Goal: Information Seeking & Learning: Learn about a topic

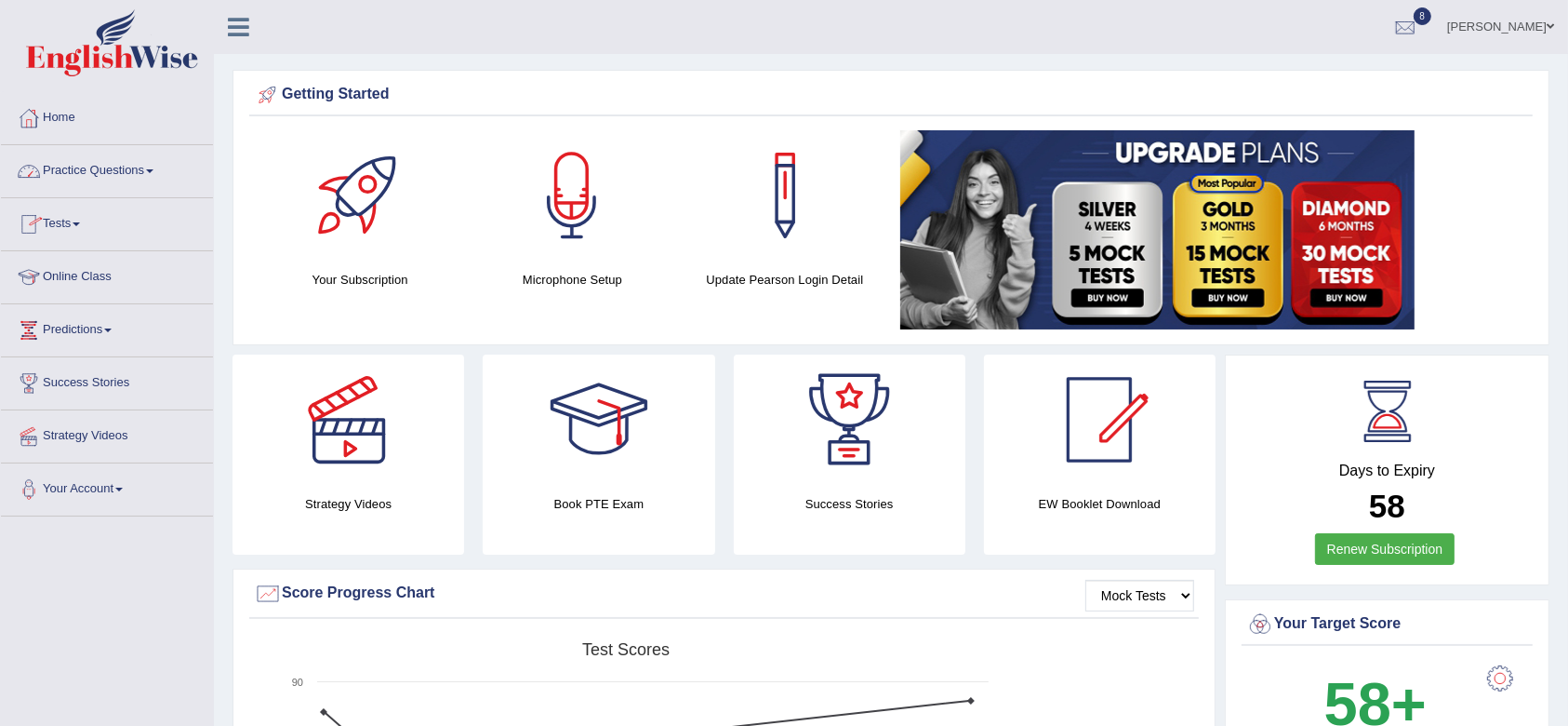
click at [86, 170] on link "Practice Questions" at bounding box center [107, 168] width 212 height 47
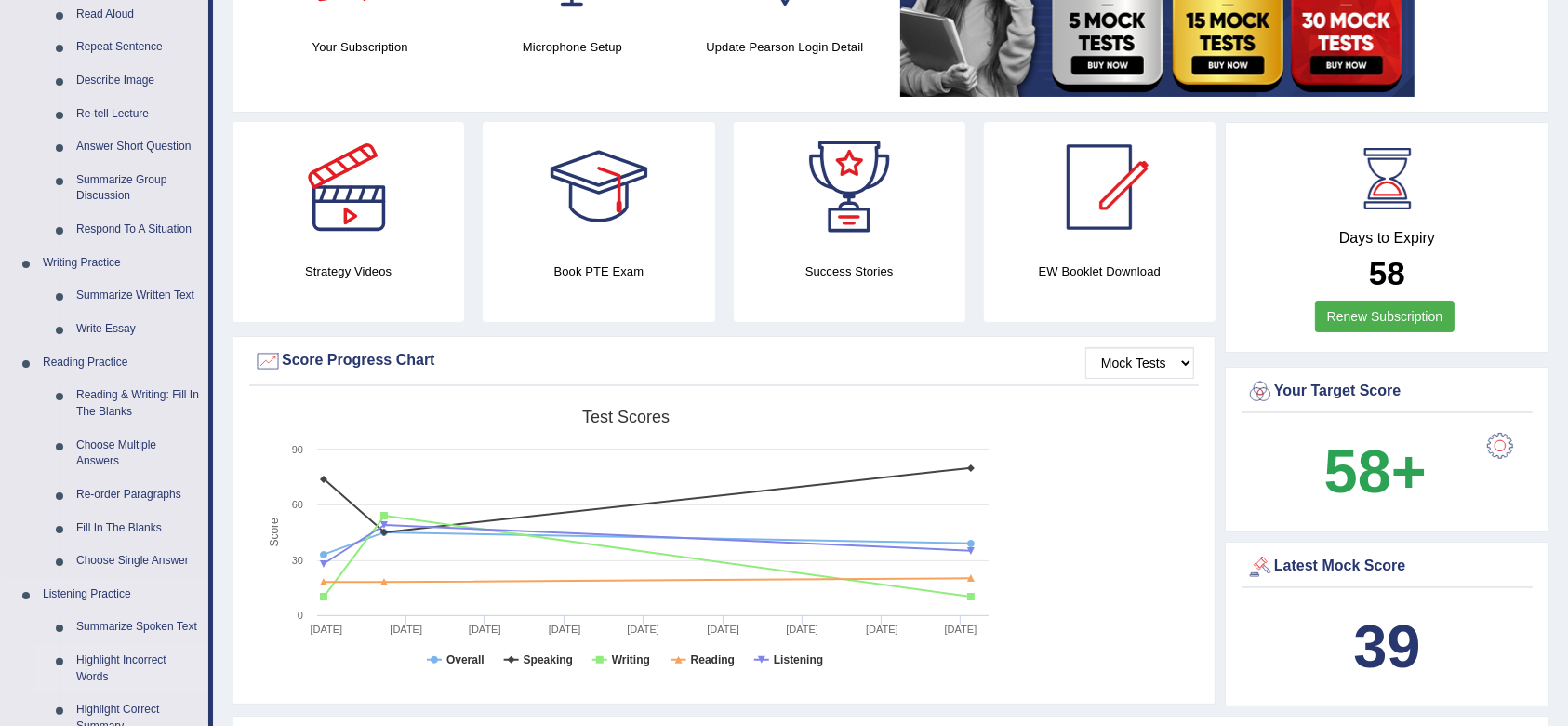
scroll to position [247, 0]
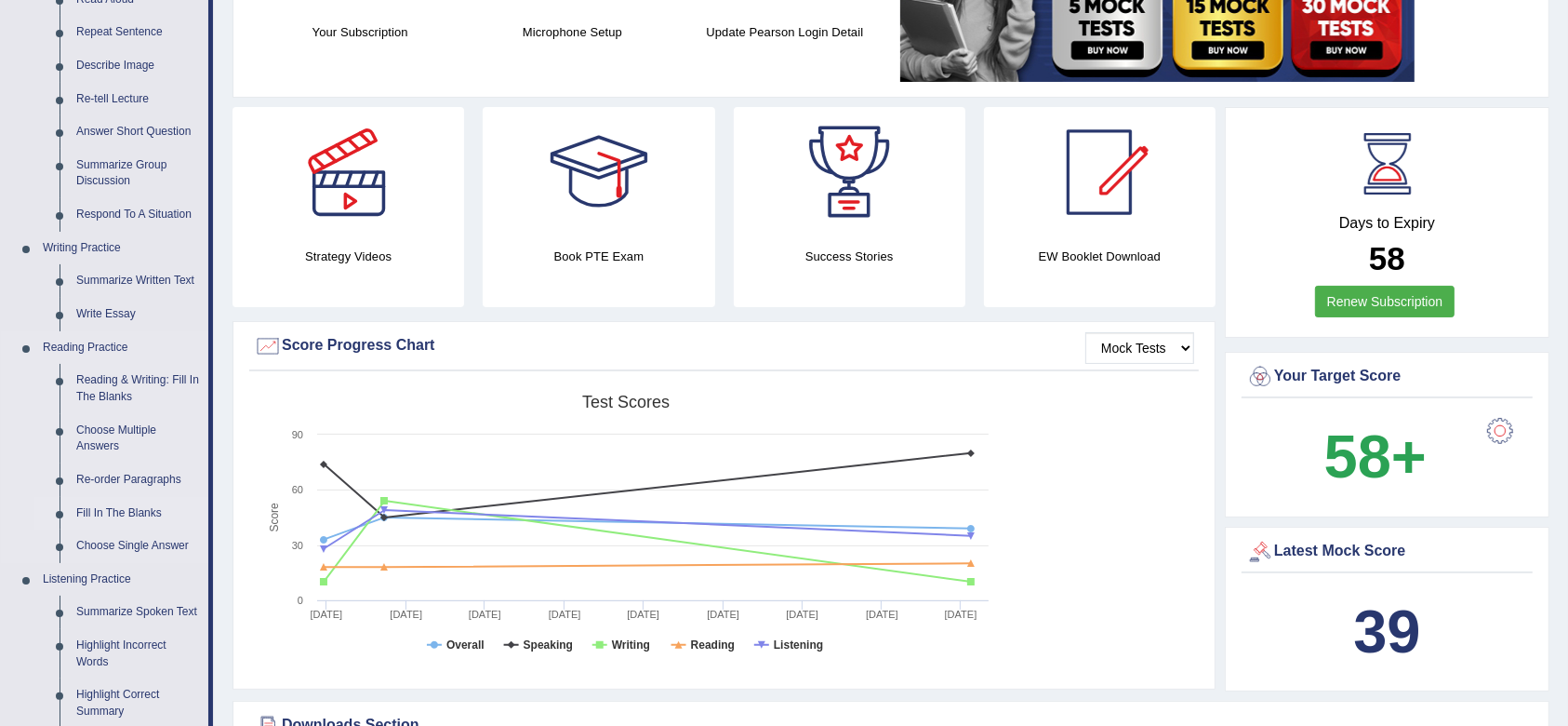
click at [133, 500] on link "Fill In The Blanks" at bounding box center [137, 514] width 140 height 34
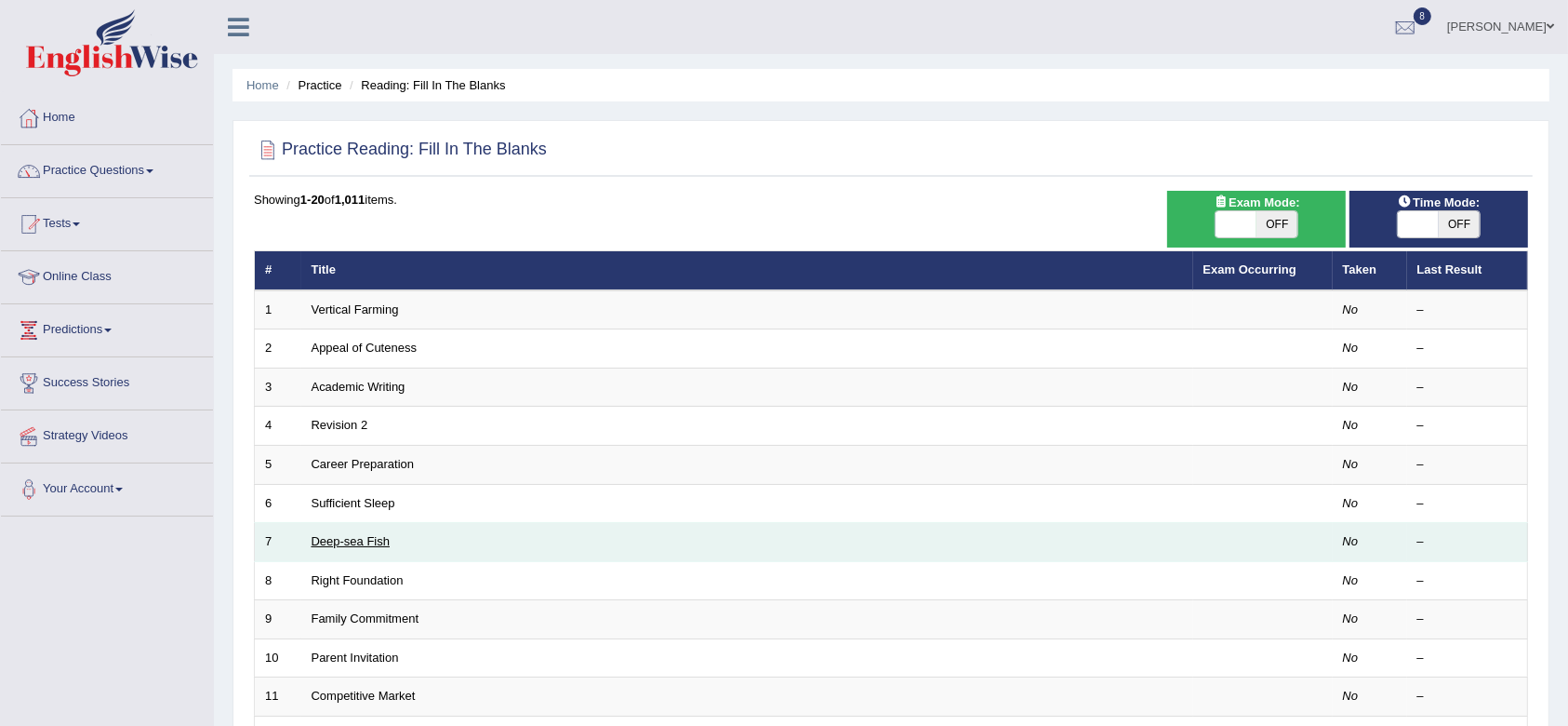
click at [344, 534] on link "Deep-sea Fish" at bounding box center [350, 541] width 79 height 14
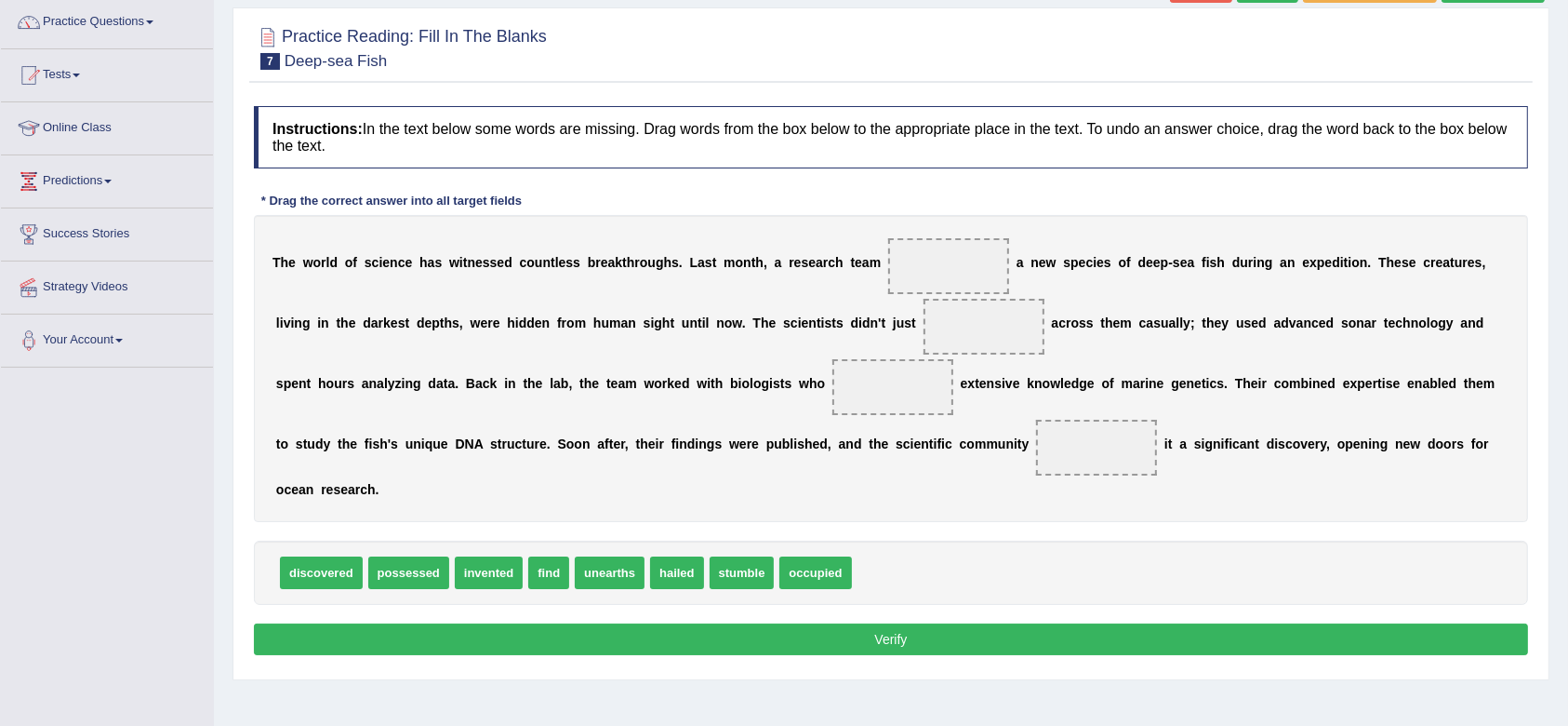
scroll to position [126, 0]
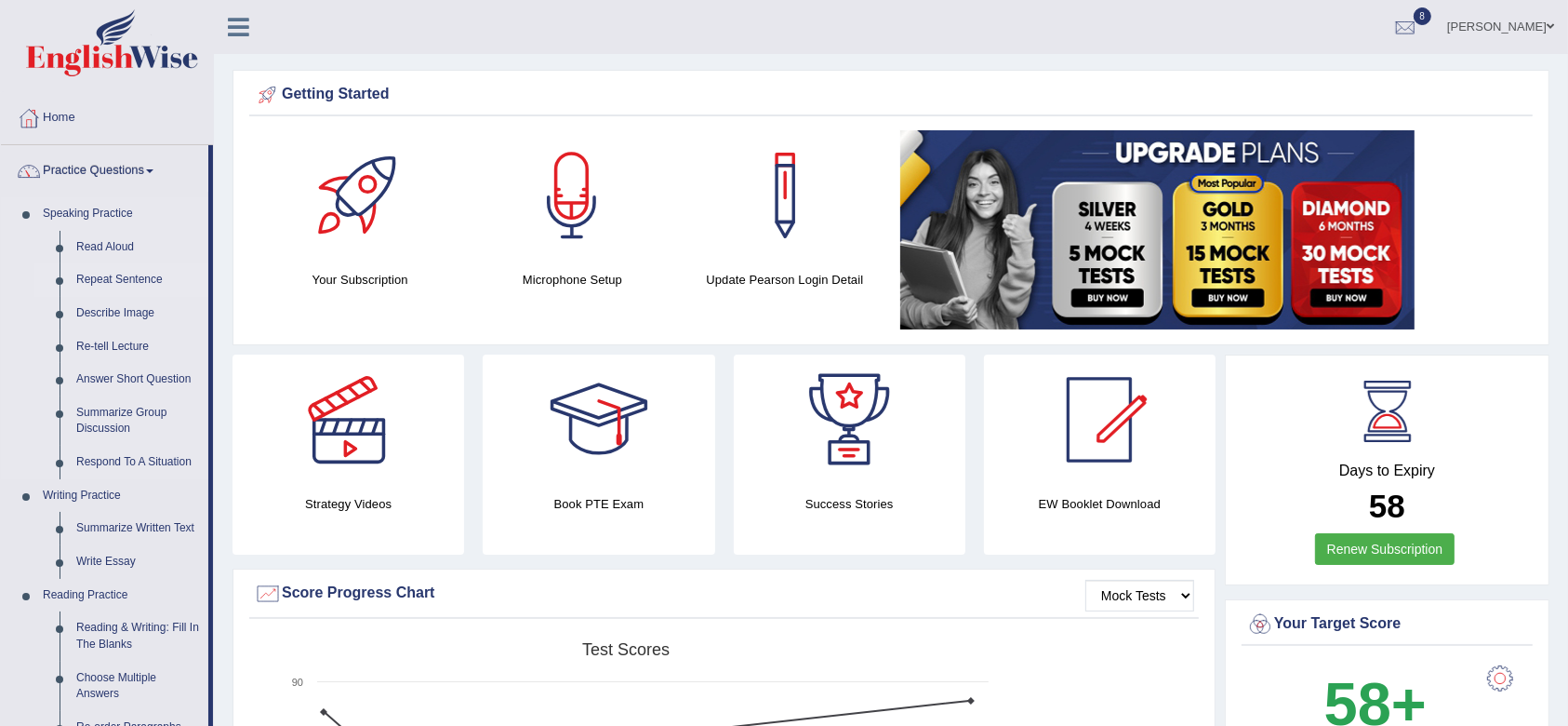
click at [119, 272] on link "Repeat Sentence" at bounding box center [137, 280] width 140 height 34
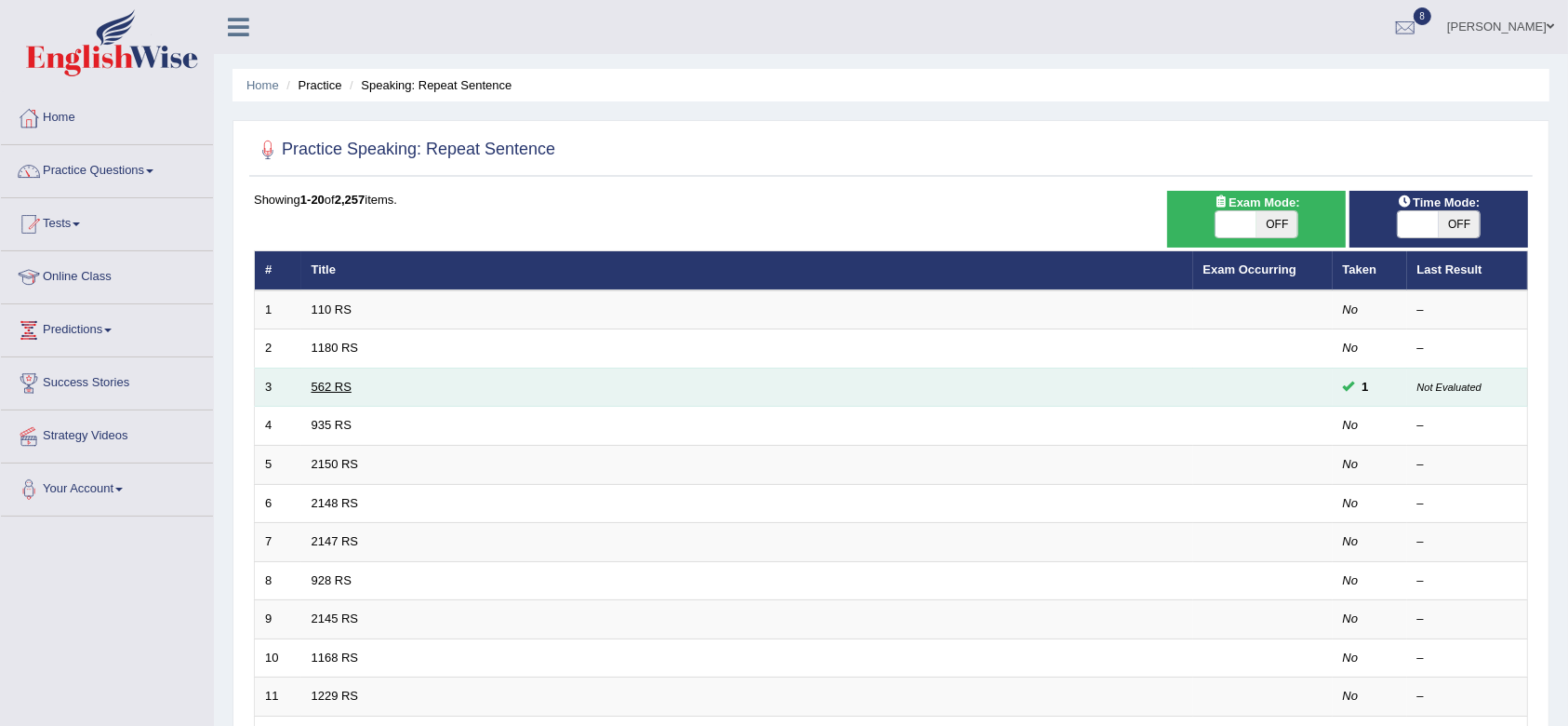
click at [329, 384] on link "562 RS" at bounding box center [332, 386] width 40 height 14
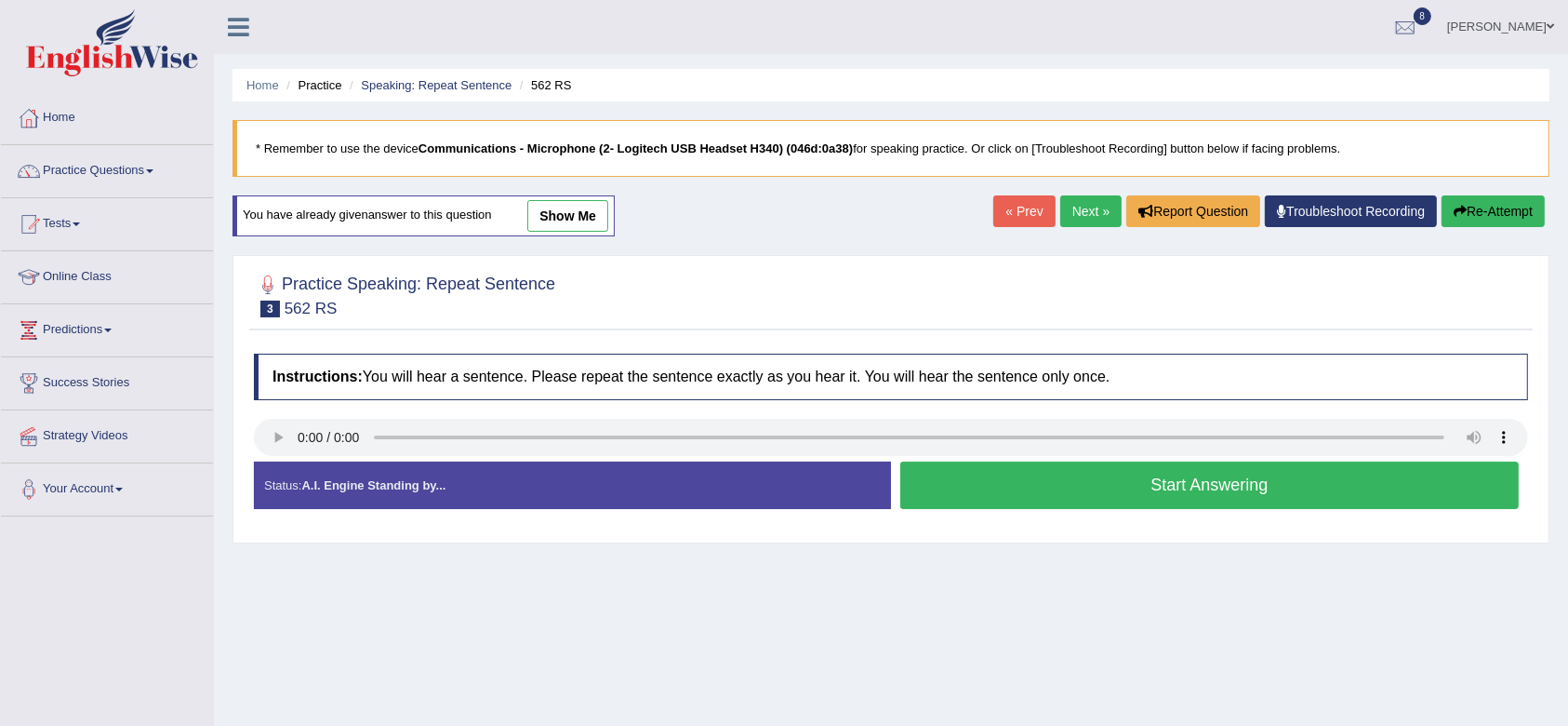
click at [128, 52] on img at bounding box center [112, 42] width 172 height 67
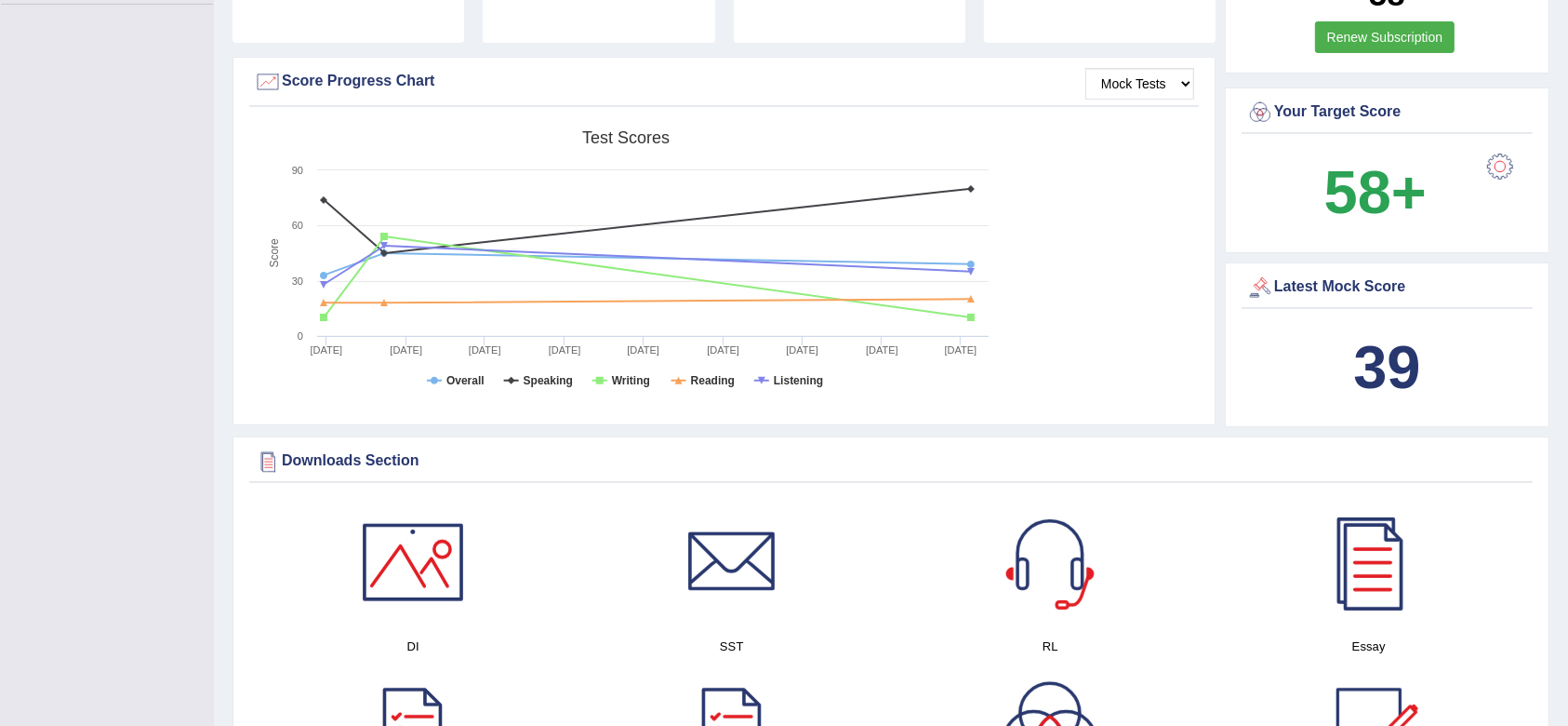
scroll to position [744, 0]
